Goal: Obtain resource: Obtain resource

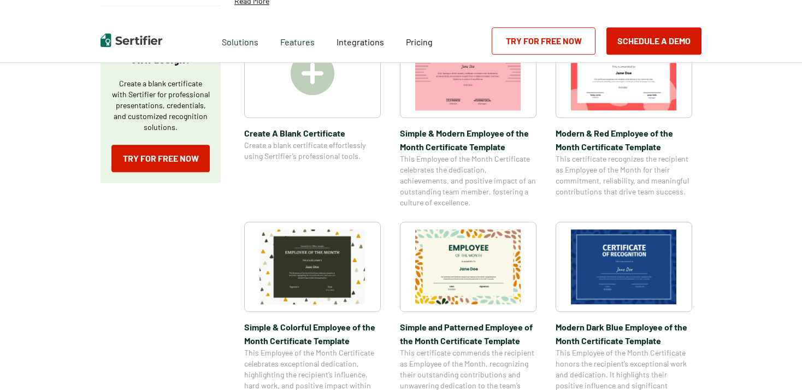
scroll to position [289, 0]
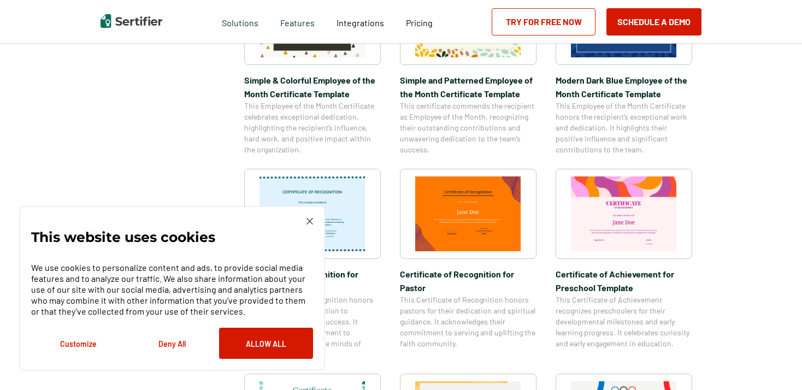
scroll to position [346, 0]
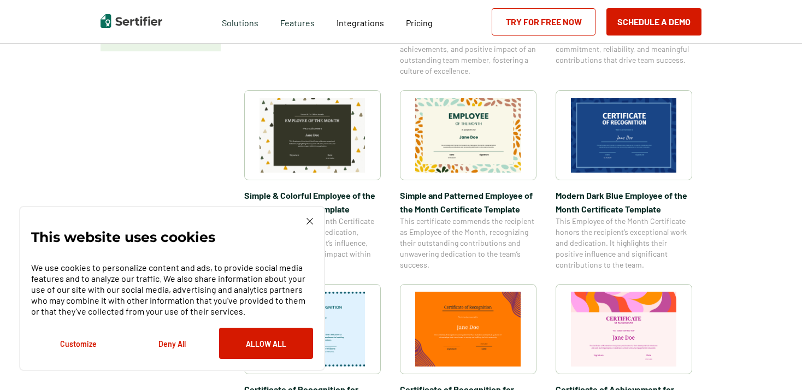
click at [487, 149] on img at bounding box center [468, 135] width 106 height 75
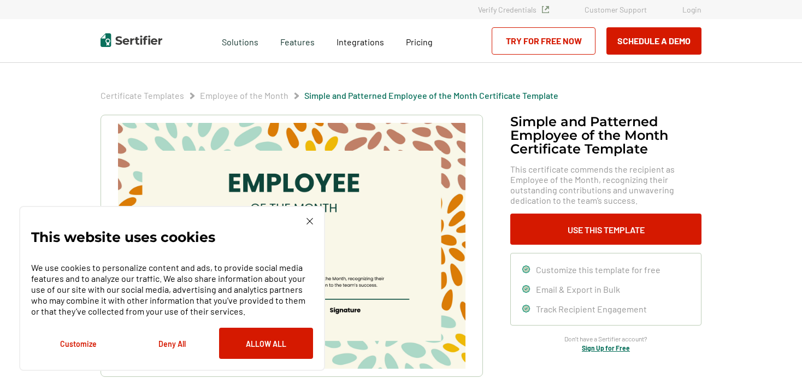
click at [312, 221] on img at bounding box center [310, 221] width 7 height 7
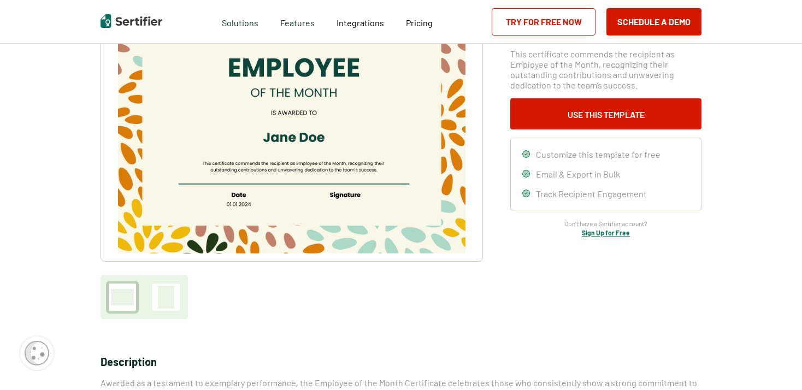
scroll to position [57, 0]
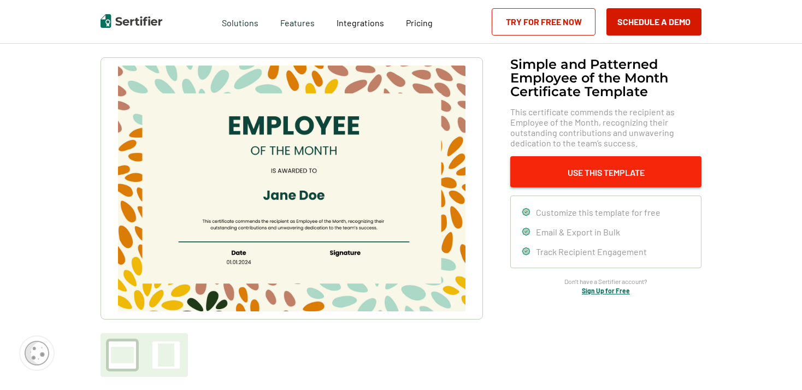
click at [613, 177] on button "Use This Template" at bounding box center [605, 171] width 191 height 31
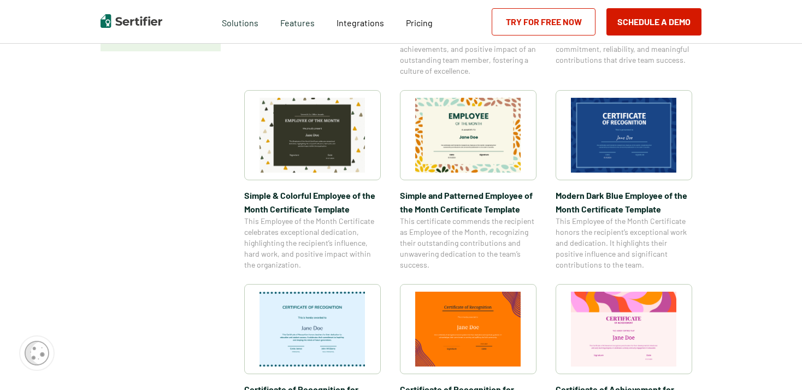
scroll to position [57, 0]
